Goal: Task Accomplishment & Management: Manage account settings

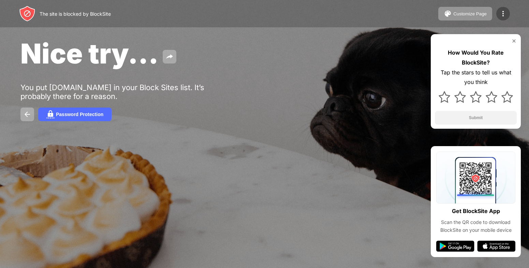
click at [500, 16] on img at bounding box center [503, 14] width 8 height 8
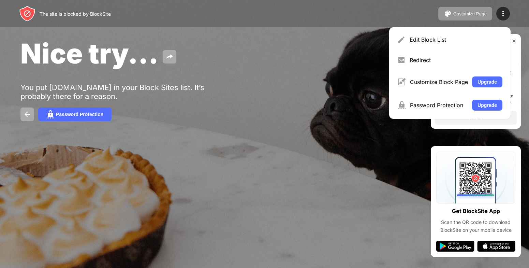
click at [431, 37] on div "Edit Block List" at bounding box center [456, 39] width 93 height 7
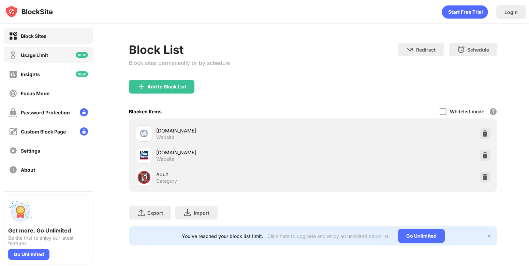
click at [49, 59] on div "Usage Limit" at bounding box center [48, 55] width 89 height 16
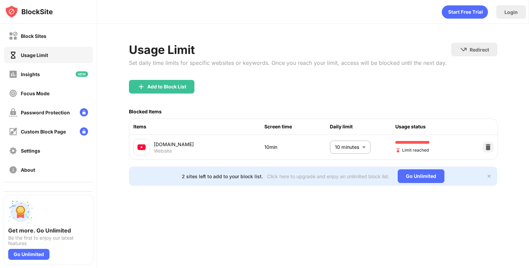
click at [359, 151] on body "Block Sites Usage Limit Insights Focus Mode Password Protection Custom Block Pa…" at bounding box center [264, 134] width 529 height 268
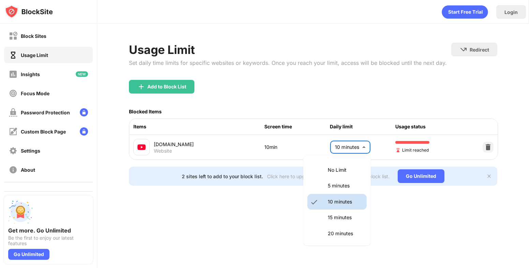
click at [347, 215] on p "15 minutes" at bounding box center [345, 218] width 35 height 8
type input "**"
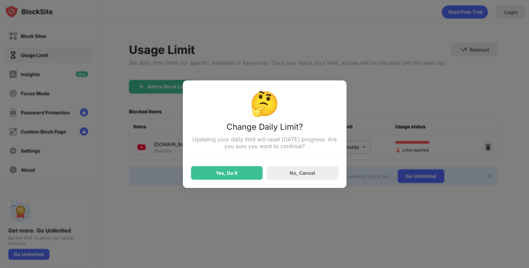
click at [233, 181] on div "🤔 Change Daily Limit? Updating your daily limit will reset [DATE] progress. Are…" at bounding box center [265, 133] width 164 height 107
click at [233, 179] on div "Yes, Do It" at bounding box center [227, 173] width 72 height 14
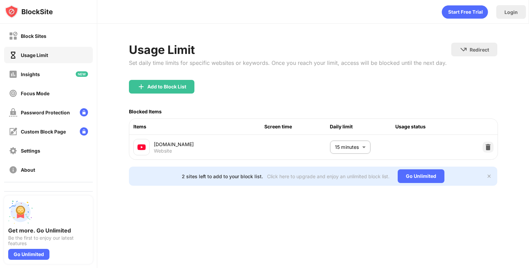
click at [234, 179] on div "2 sites left to add to your block list." at bounding box center [222, 176] width 81 height 6
